Goal: Information Seeking & Learning: Learn about a topic

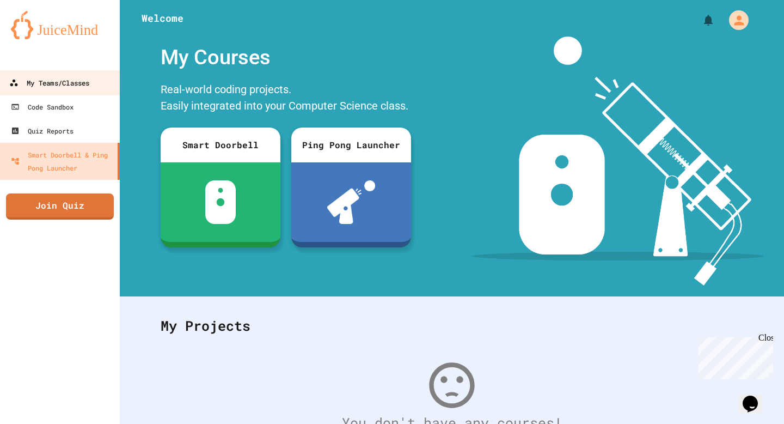
click at [81, 85] on div "My Teams/Classes" at bounding box center [49, 83] width 80 height 14
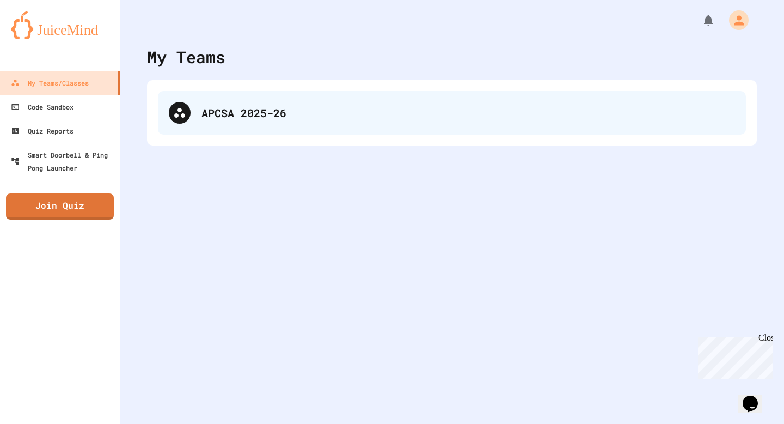
click at [248, 113] on div "APCSA 2025-26" at bounding box center [468, 113] width 534 height 16
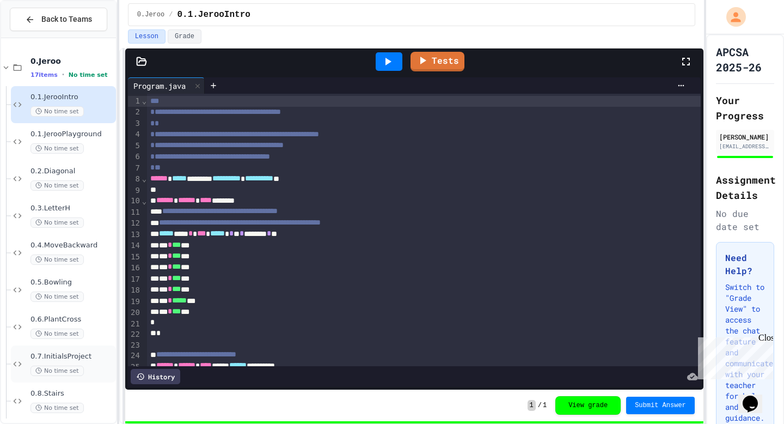
click at [88, 364] on div "0.7.InitialsProject No time set" at bounding box center [71, 364] width 83 height 24
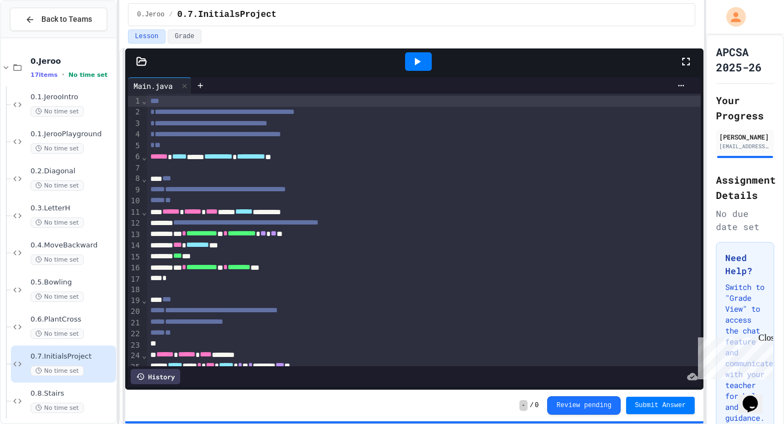
click at [427, 63] on div at bounding box center [418, 61] width 27 height 19
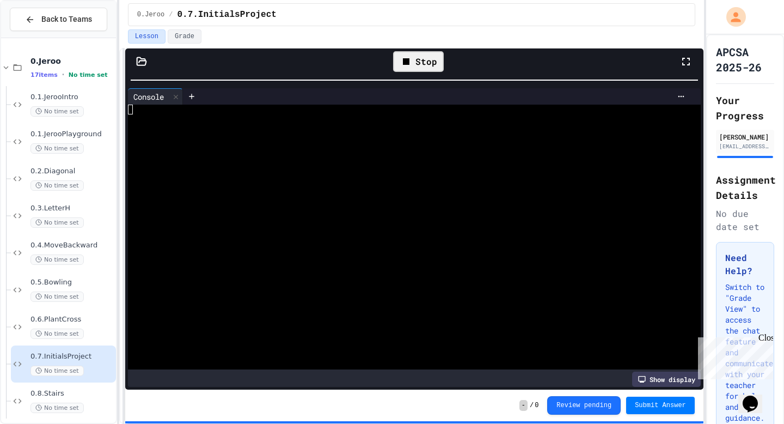
click at [439, 57] on div "**********" at bounding box center [414, 218] width 578 height 341
click at [651, 377] on div "Show display" at bounding box center [666, 378] width 69 height 15
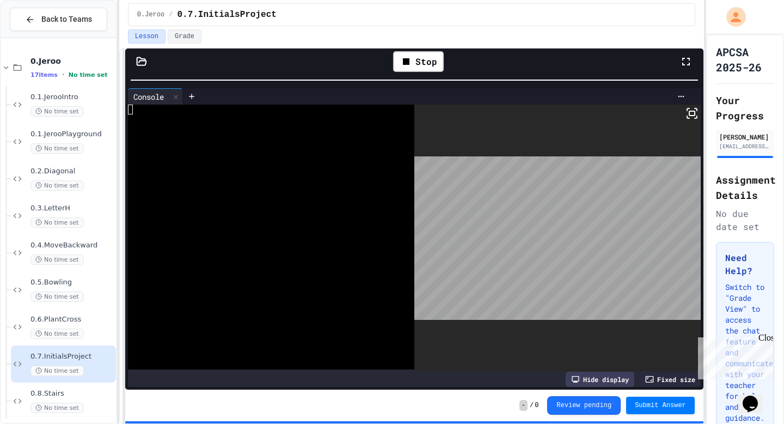
click at [695, 116] on icon at bounding box center [691, 113] width 13 height 13
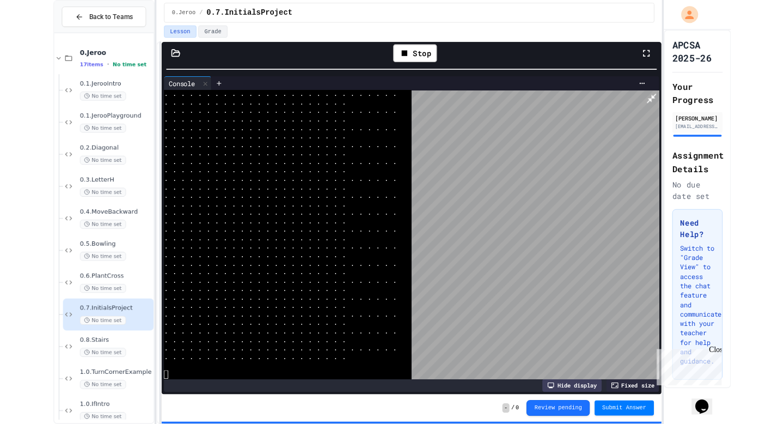
scroll to position [666, 0]
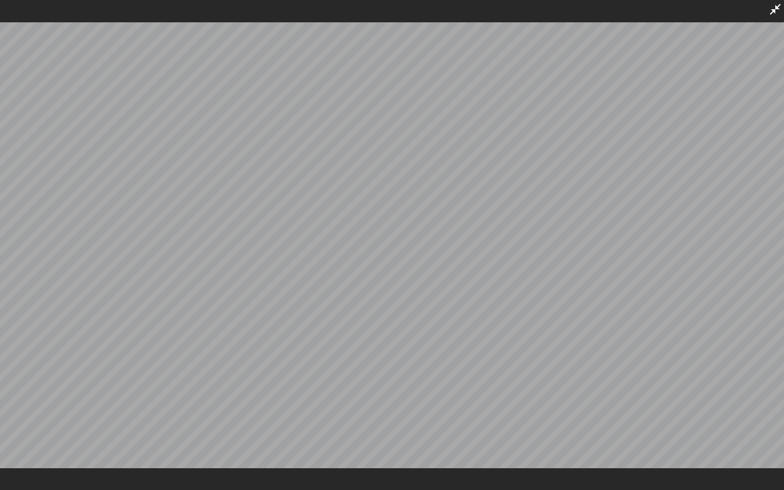
click at [774, 10] on icon at bounding box center [775, 9] width 11 height 11
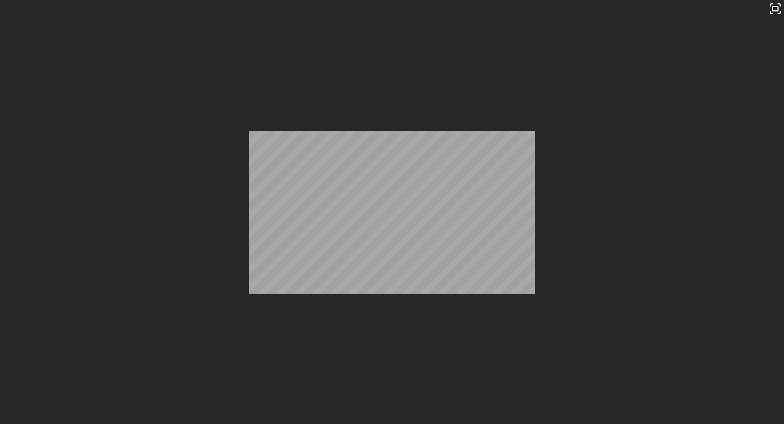
scroll to position [371, 0]
